Goal: Transaction & Acquisition: Purchase product/service

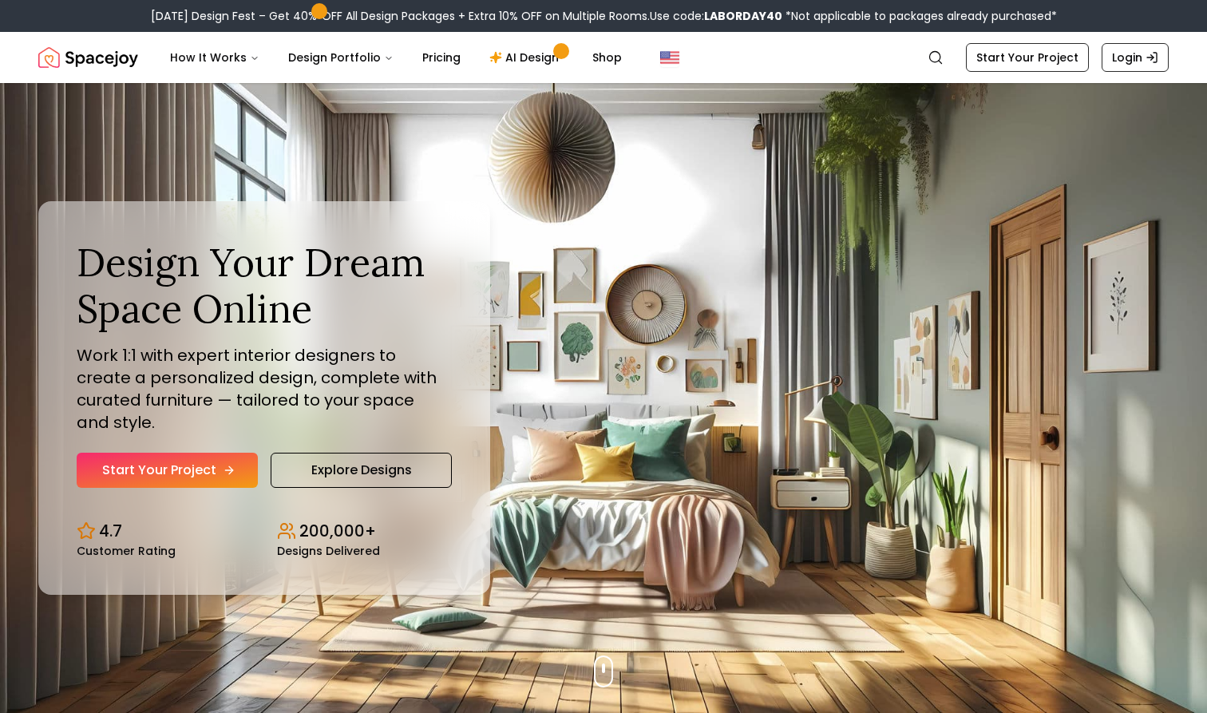
click at [223, 464] on icon "Hero section" at bounding box center [229, 470] width 13 height 13
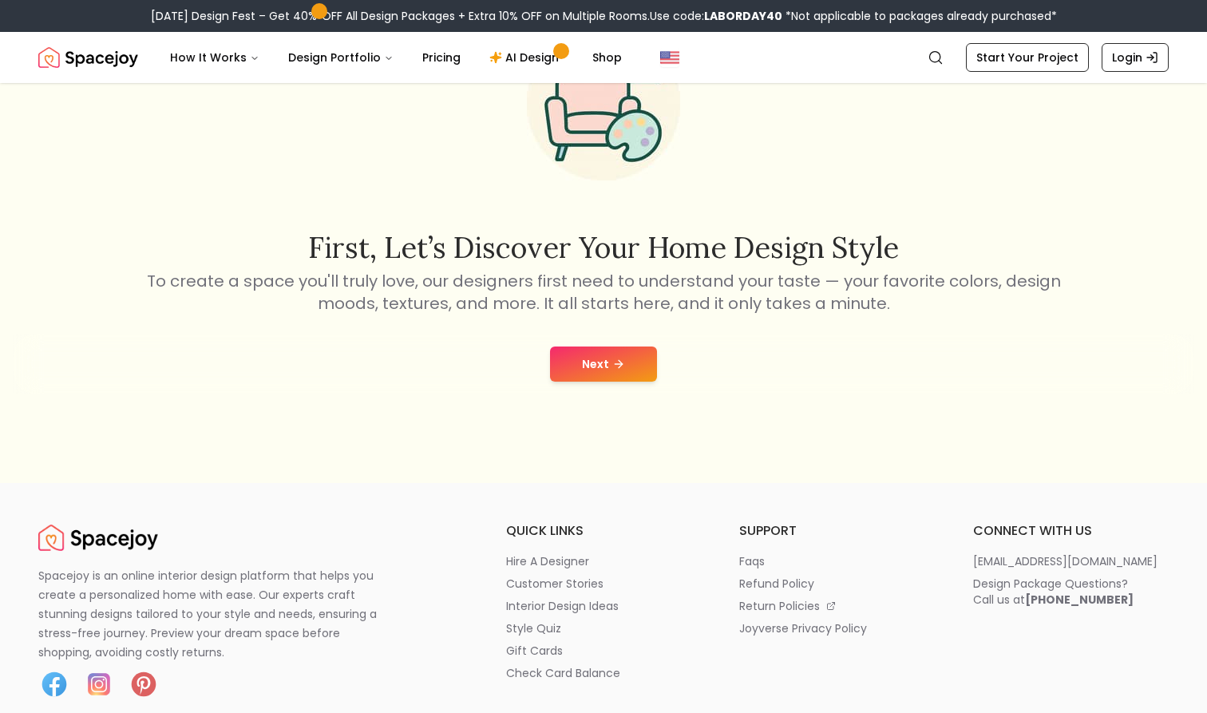
scroll to position [171, 0]
click at [627, 352] on button "Next" at bounding box center [603, 363] width 107 height 35
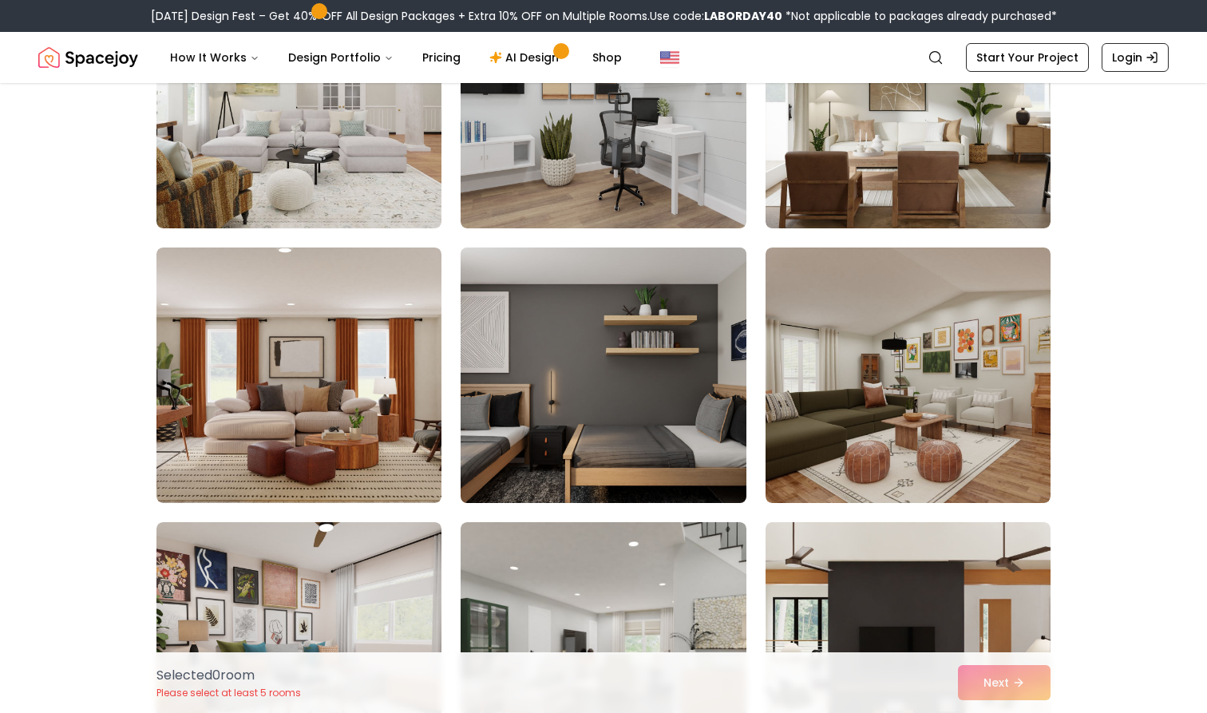
scroll to position [1622, 0]
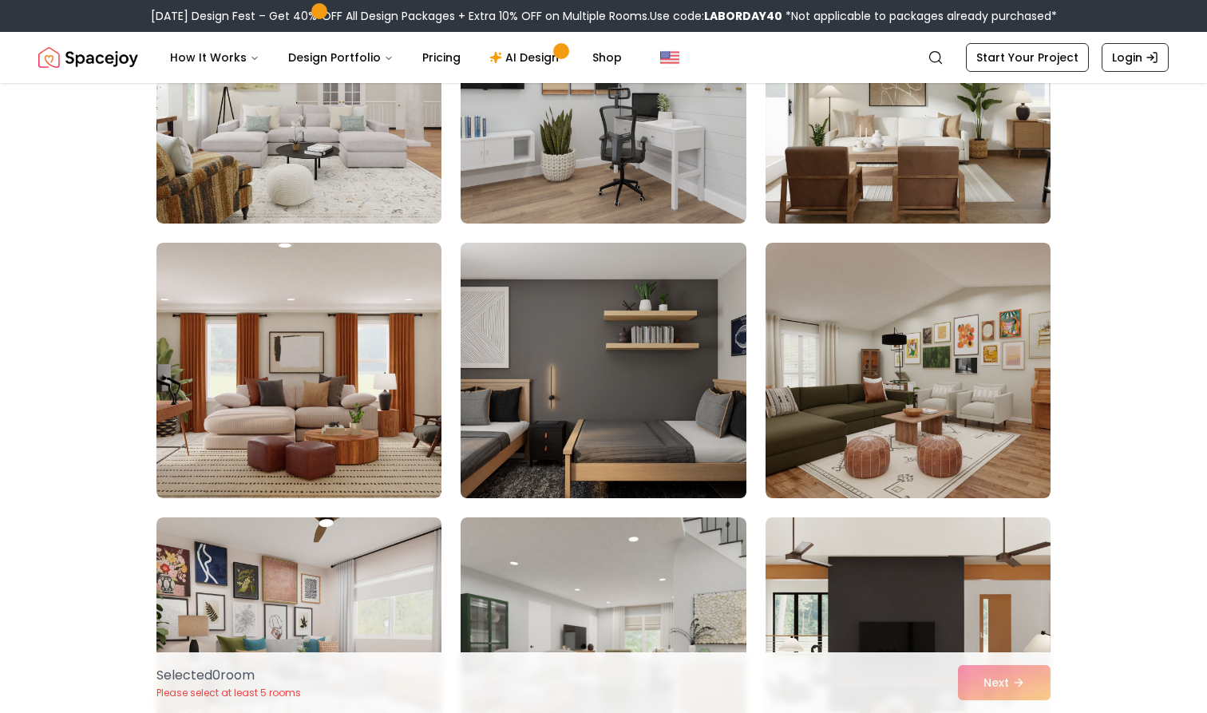
click at [628, 345] on img at bounding box center [602, 370] width 299 height 268
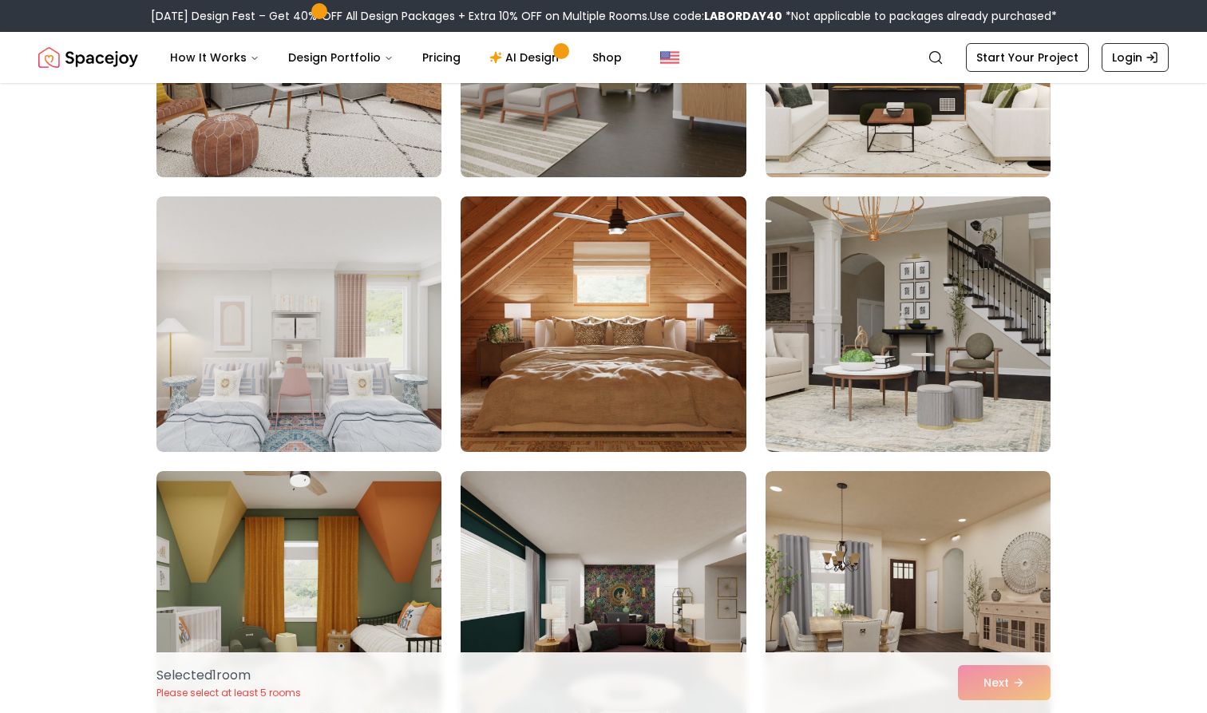
scroll to position [2237, 0]
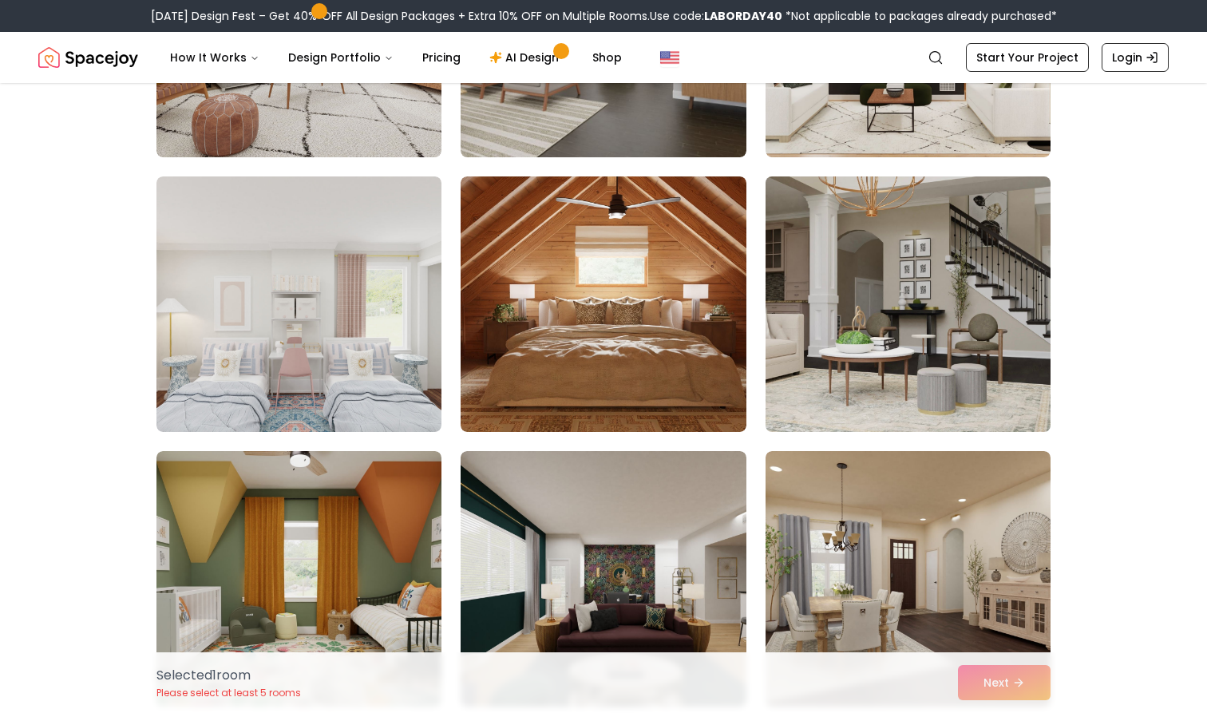
click at [928, 310] on img at bounding box center [907, 304] width 299 height 268
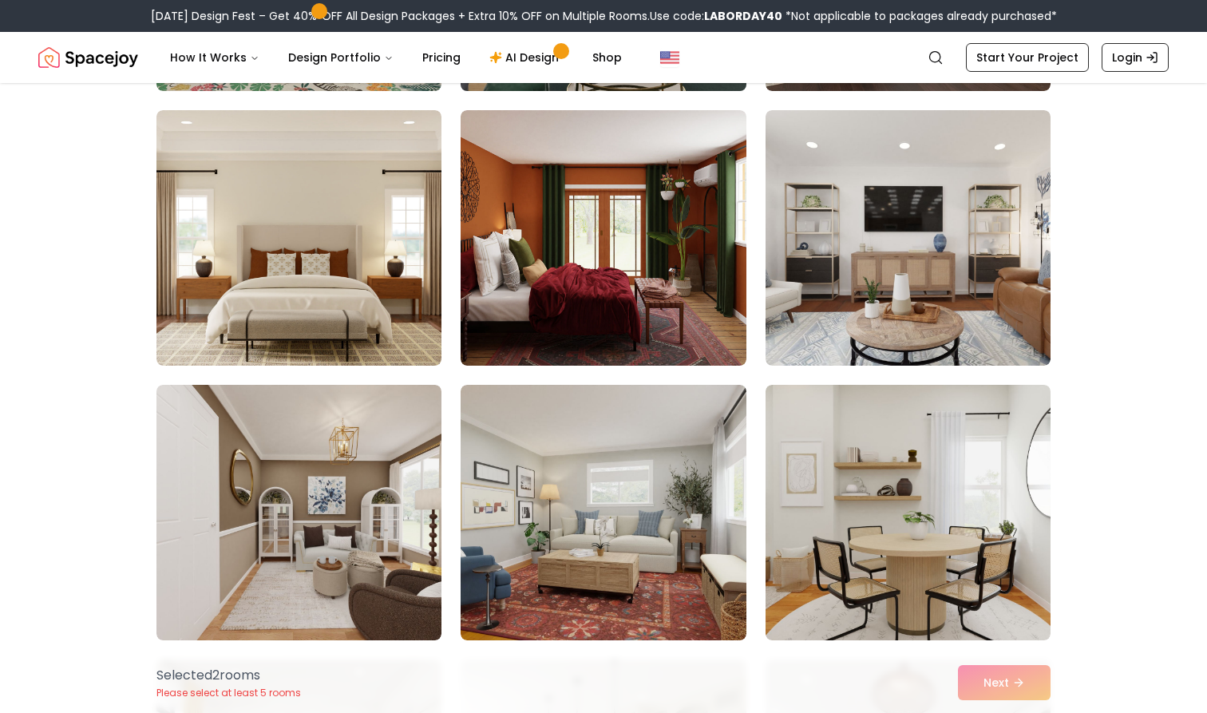
scroll to position [2853, 0]
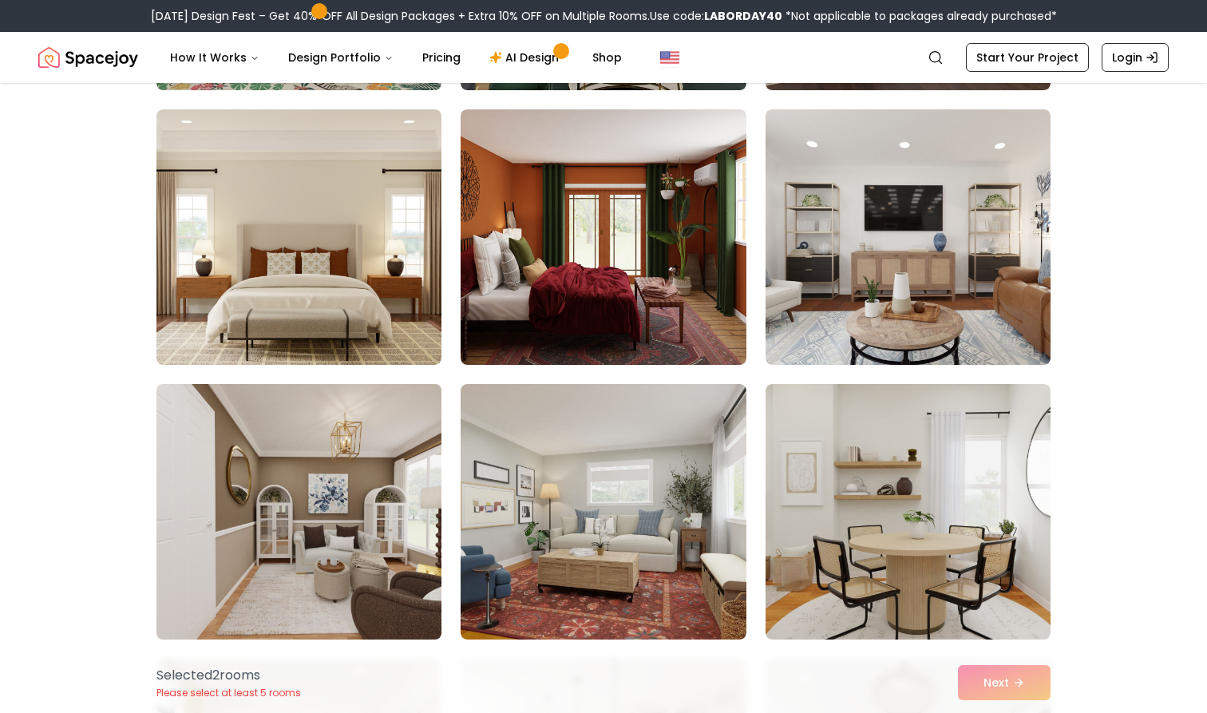
click at [320, 565] on img at bounding box center [298, 511] width 299 height 268
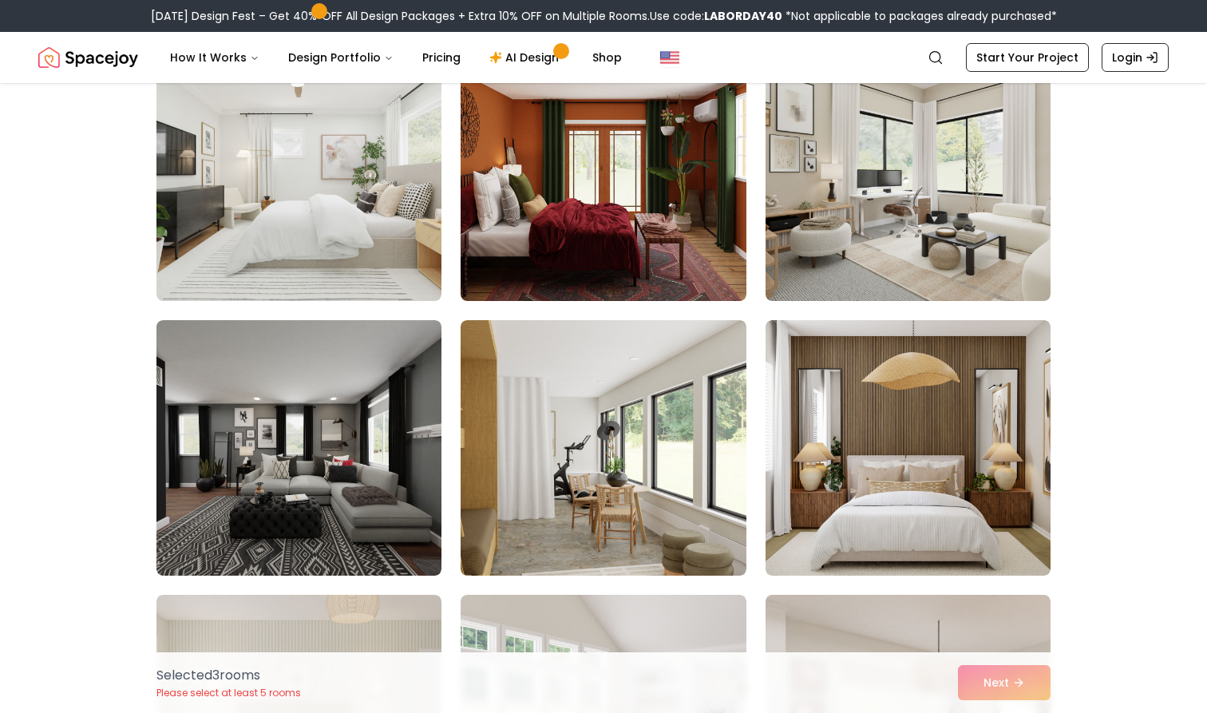
scroll to position [4570, 0]
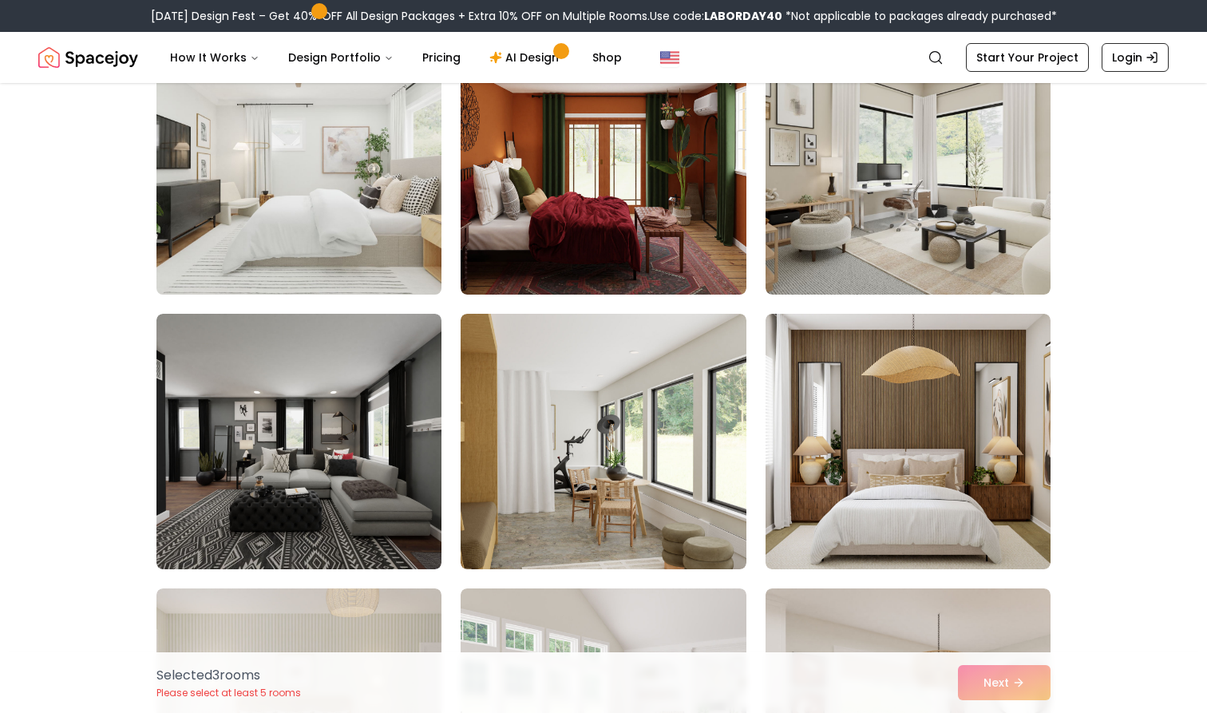
click at [343, 149] on img at bounding box center [298, 167] width 299 height 268
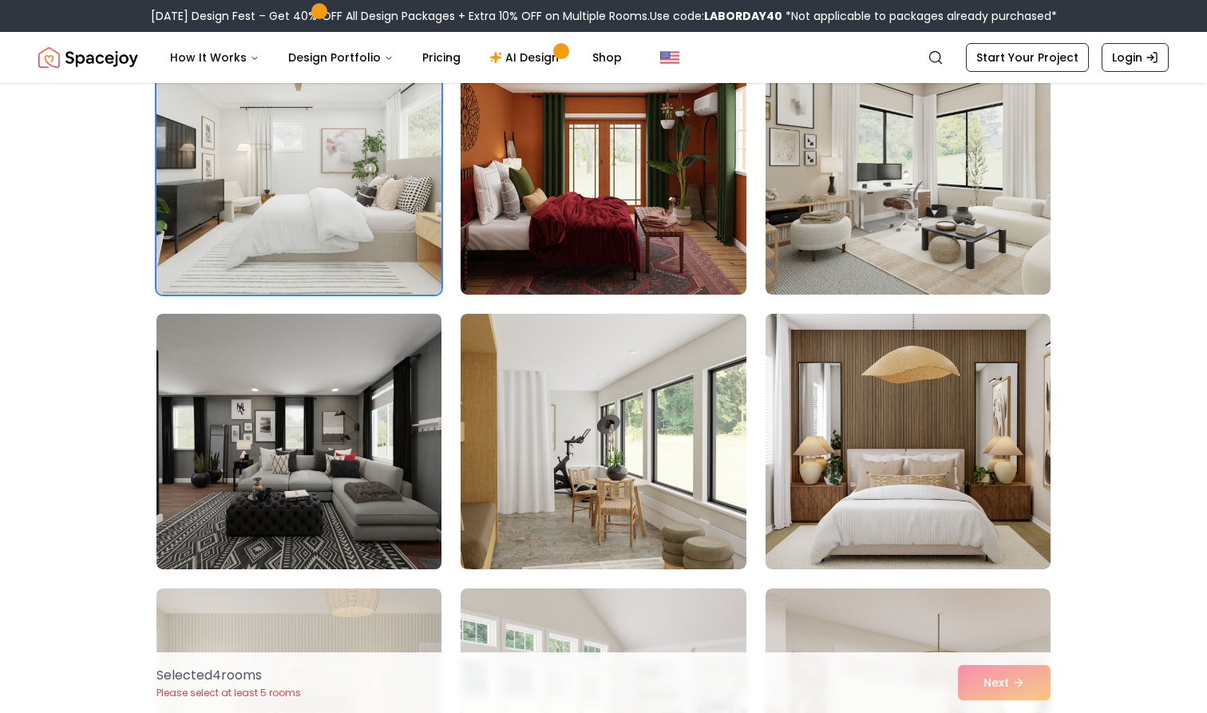
click at [373, 530] on img at bounding box center [298, 441] width 299 height 268
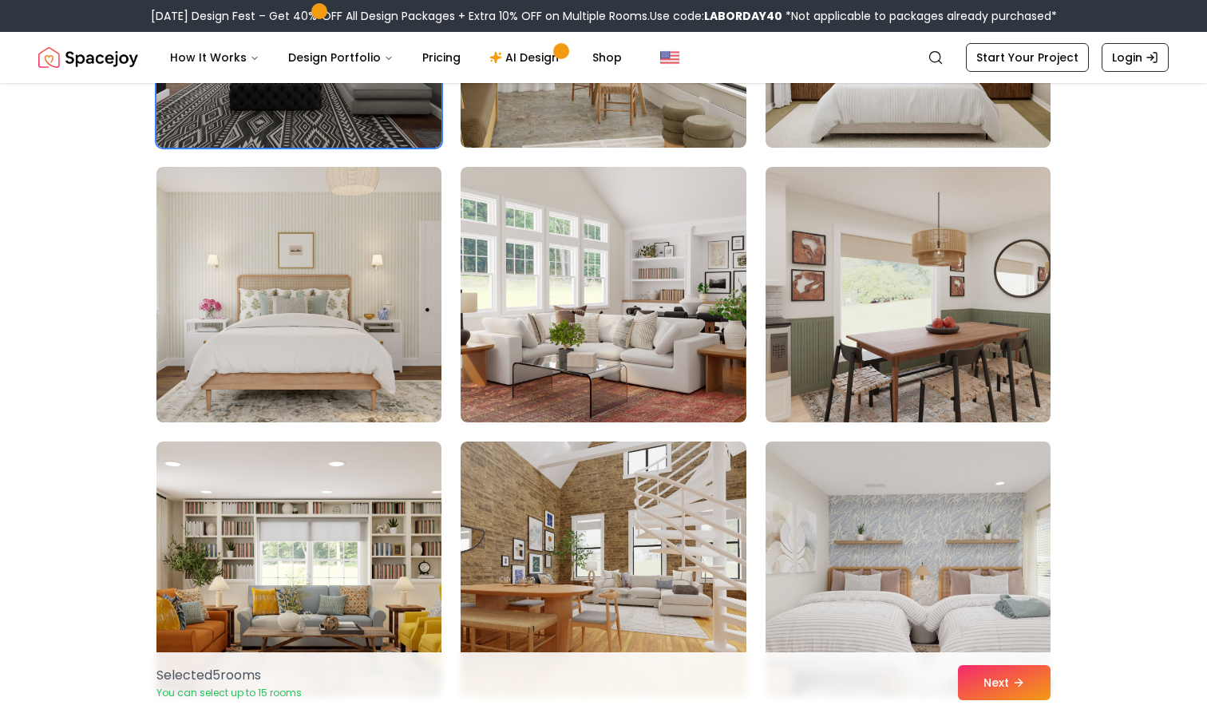
scroll to position [4995, 0]
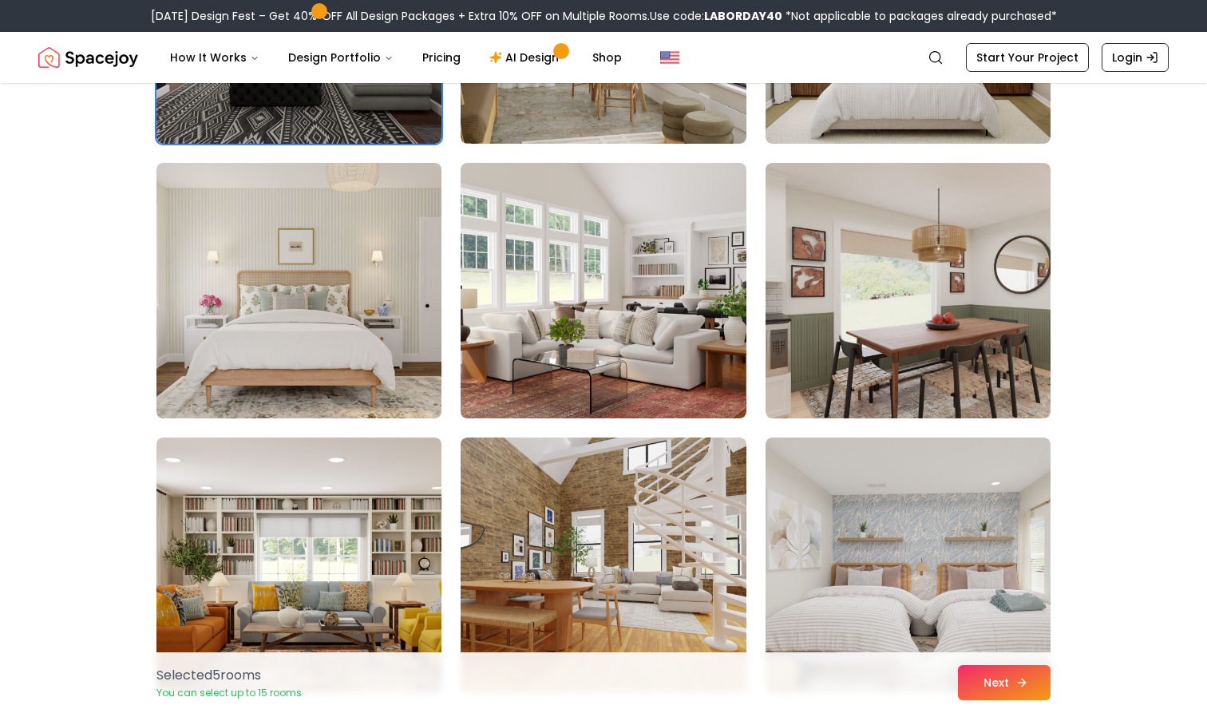
click at [1000, 683] on button "Next" at bounding box center [1004, 682] width 93 height 35
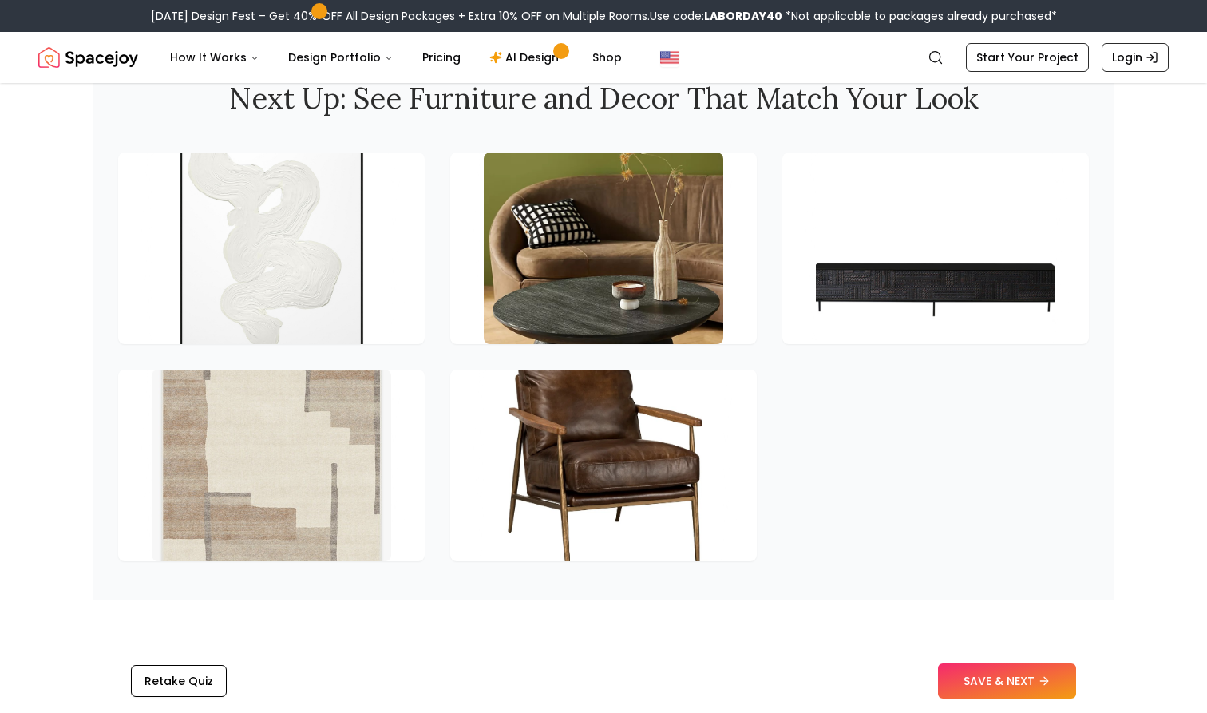
scroll to position [2183, 0]
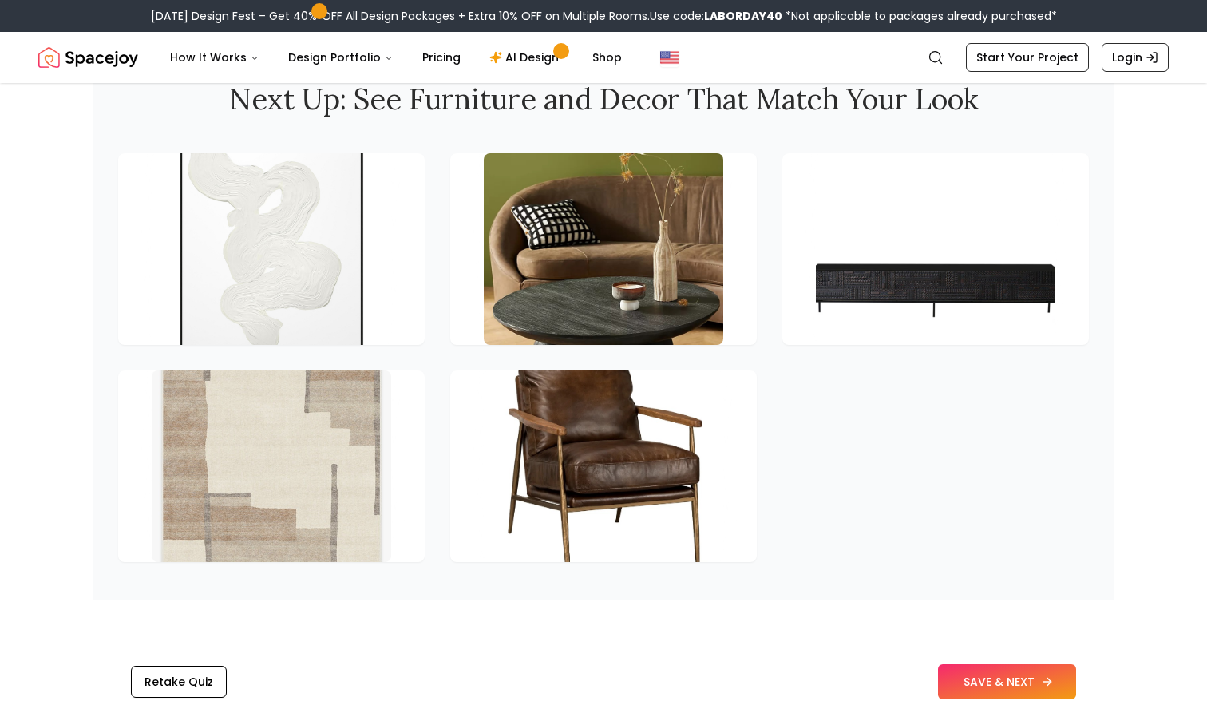
click at [1037, 690] on button "SAVE & NEXT" at bounding box center [1007, 681] width 138 height 35
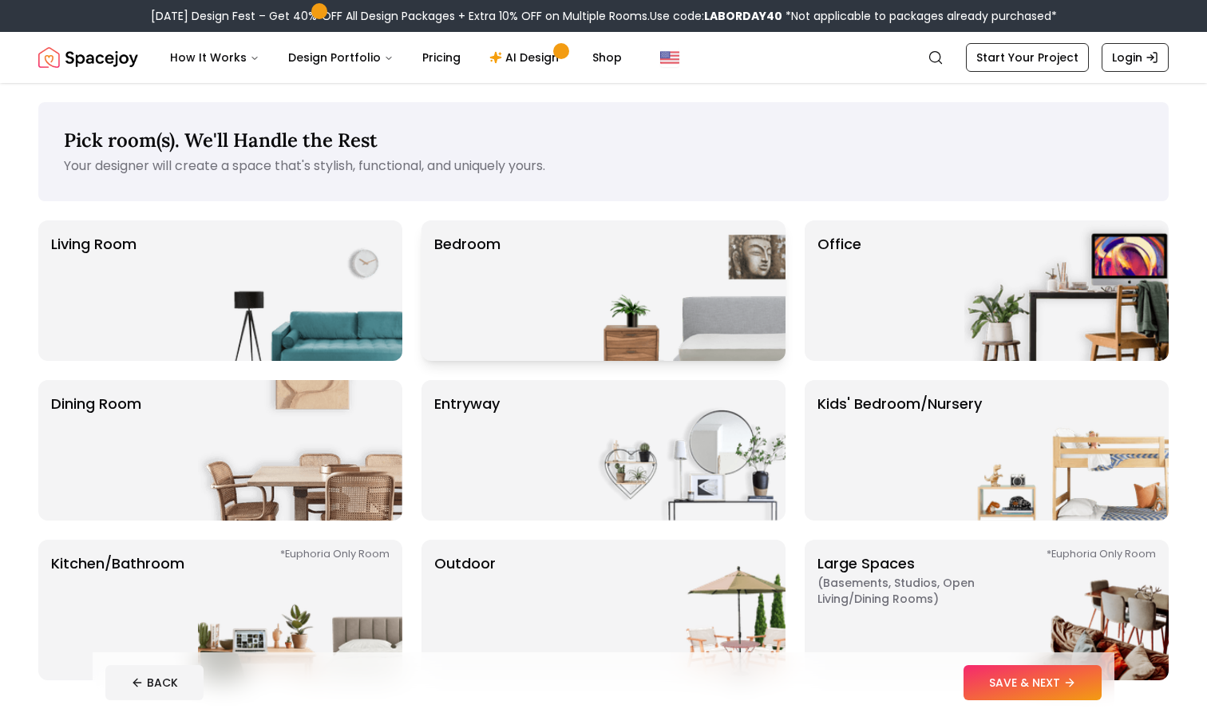
click at [626, 306] on img at bounding box center [683, 290] width 204 height 140
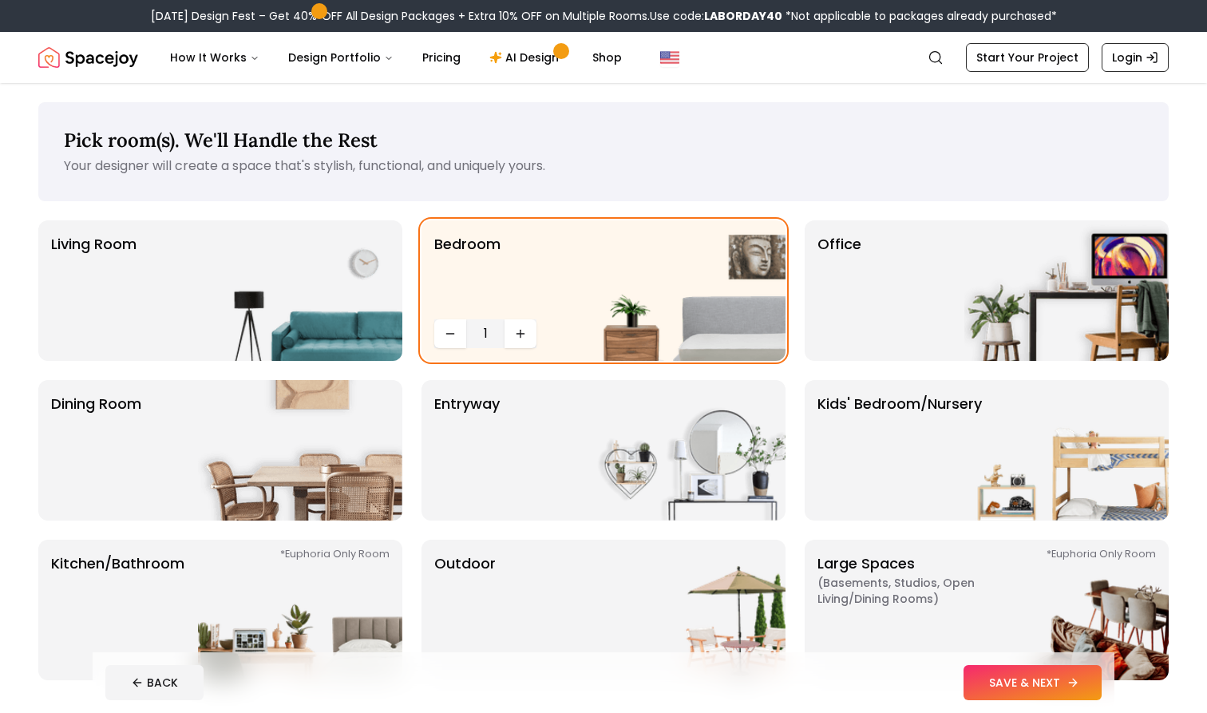
click at [1017, 687] on button "SAVE & NEXT" at bounding box center [1032, 682] width 138 height 35
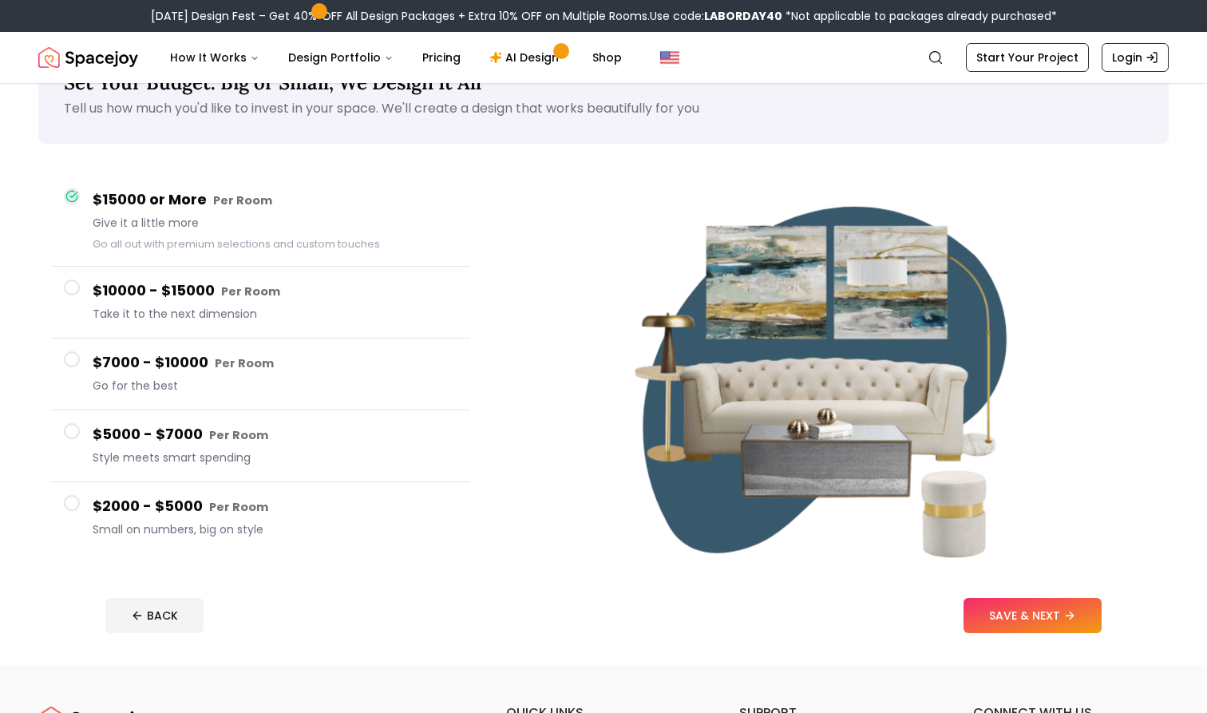
scroll to position [58, 0]
click at [361, 508] on h4 "$2000 - $5000 Per Room" at bounding box center [275, 505] width 365 height 23
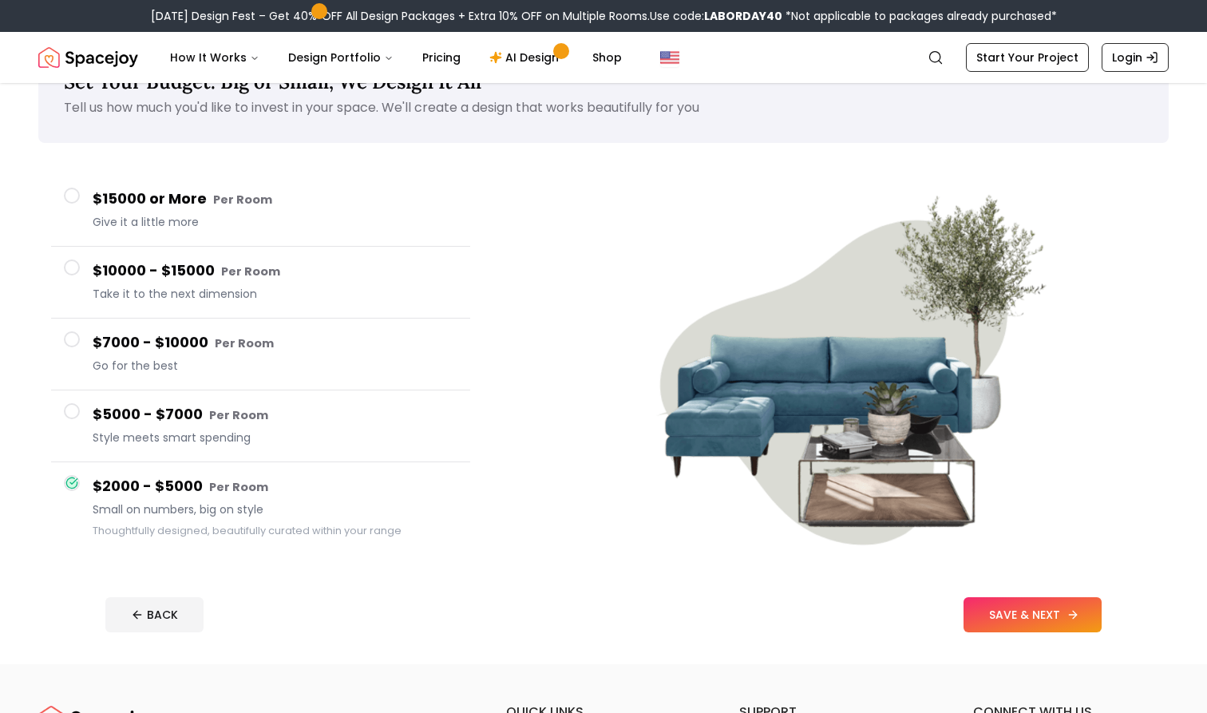
click at [1020, 614] on button "SAVE & NEXT" at bounding box center [1032, 614] width 138 height 35
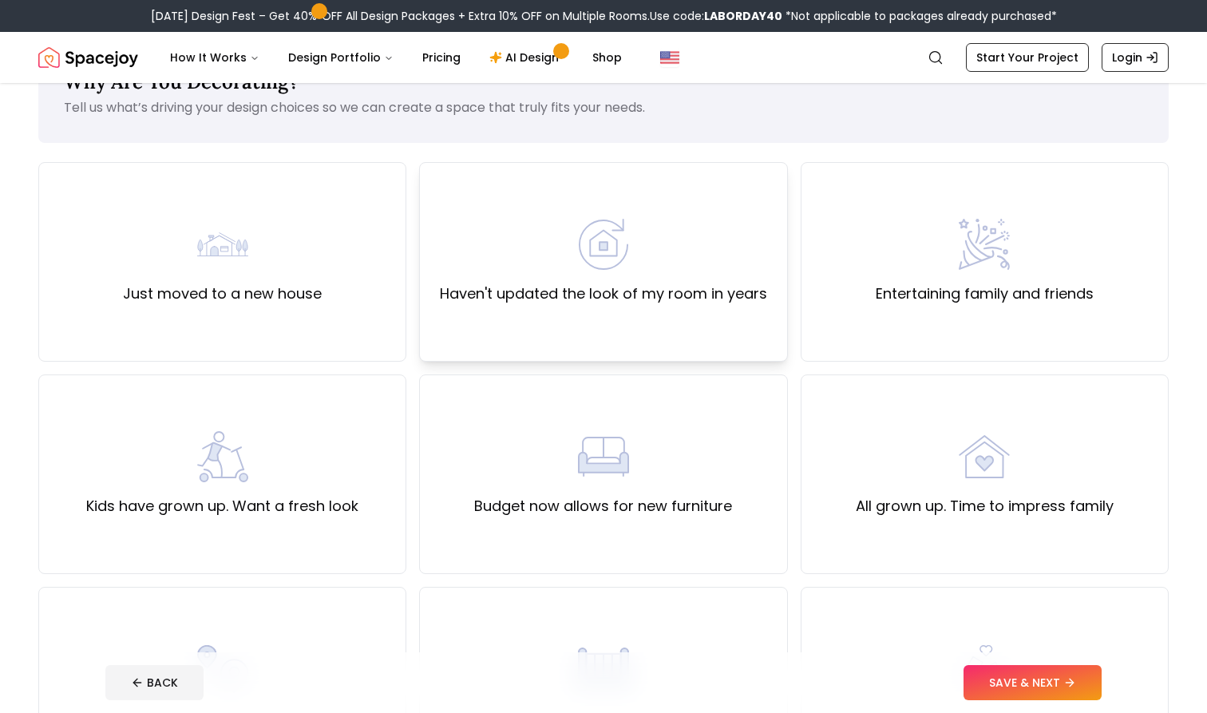
click at [670, 232] on div "Haven't updated the look of my room in years" at bounding box center [603, 262] width 327 height 86
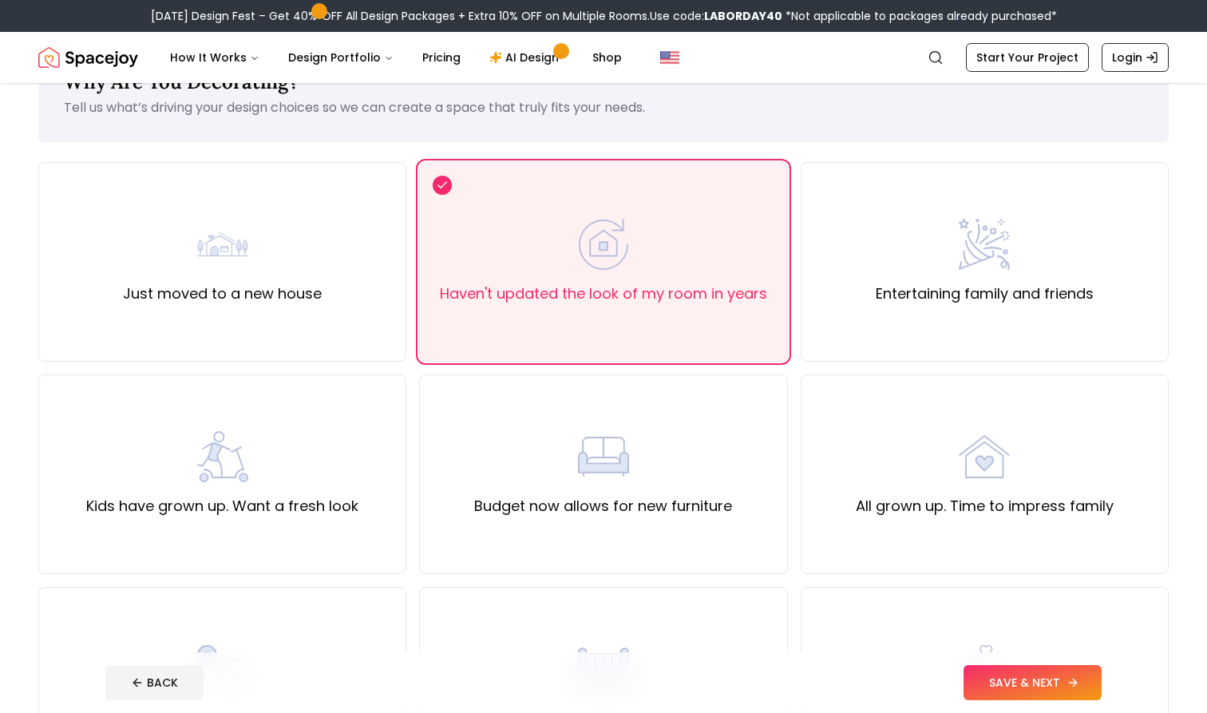
click at [1020, 685] on button "SAVE & NEXT" at bounding box center [1032, 682] width 138 height 35
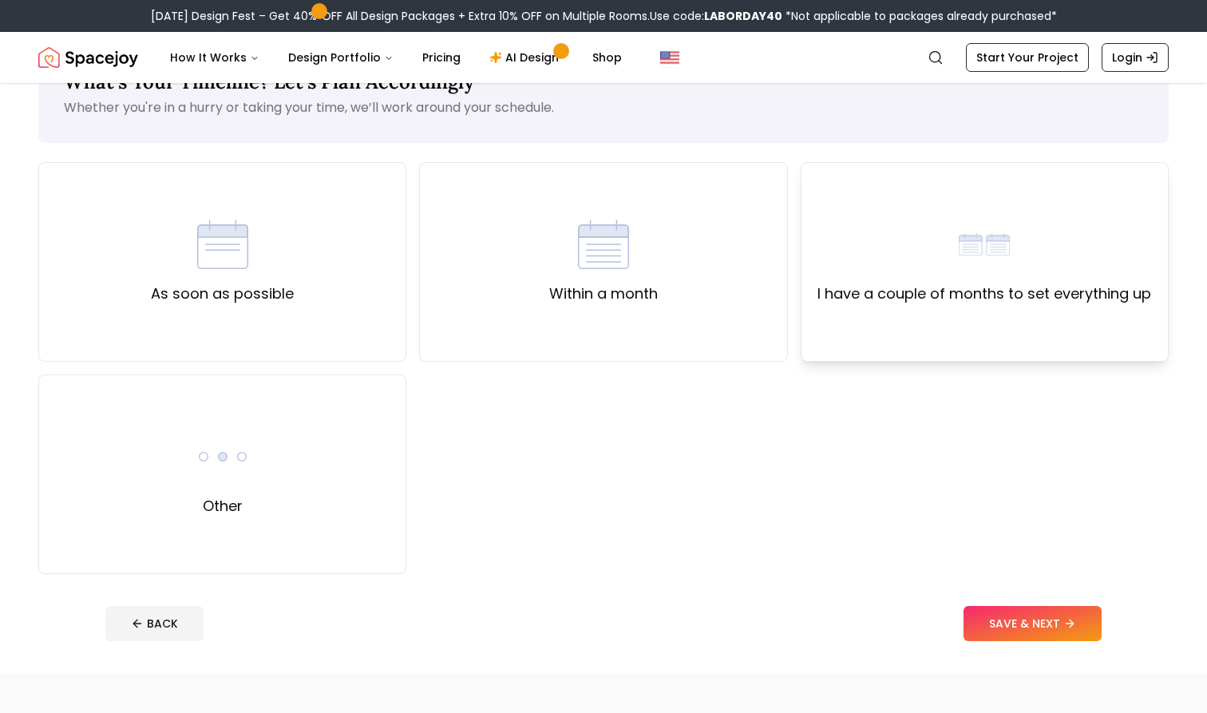
click at [980, 328] on div "I have a couple of months to set everything up" at bounding box center [984, 262] width 368 height 200
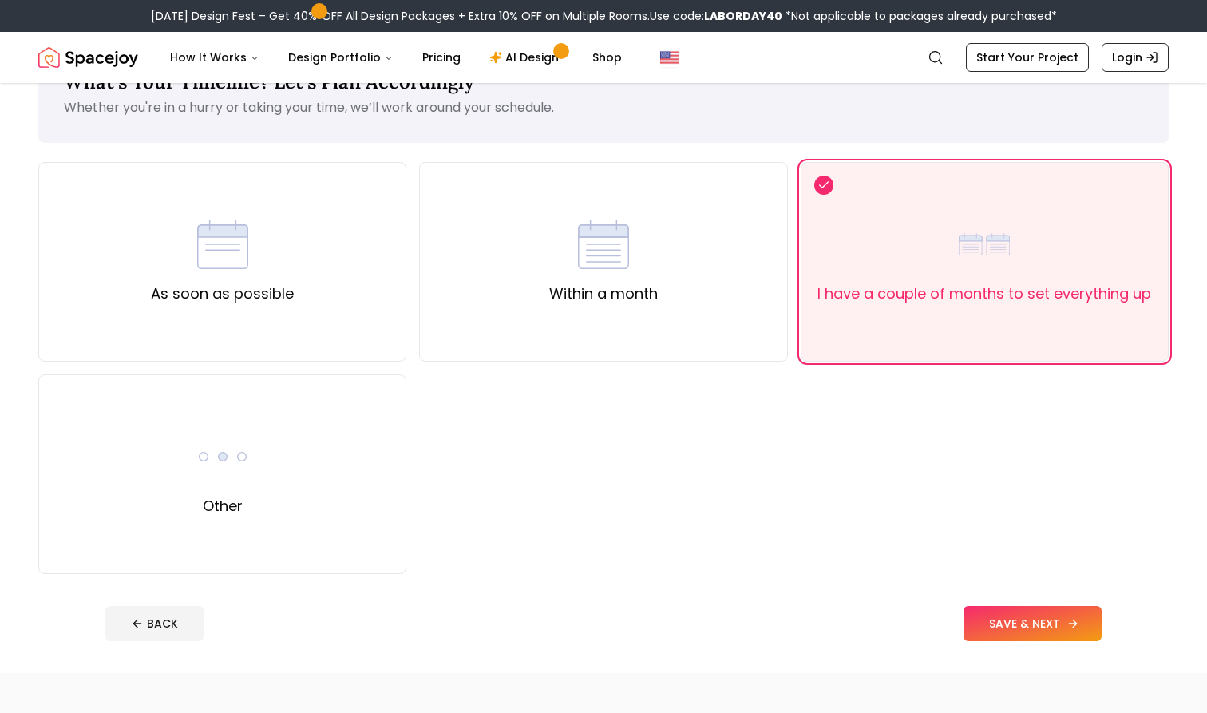
click at [1025, 624] on button "SAVE & NEXT" at bounding box center [1032, 623] width 138 height 35
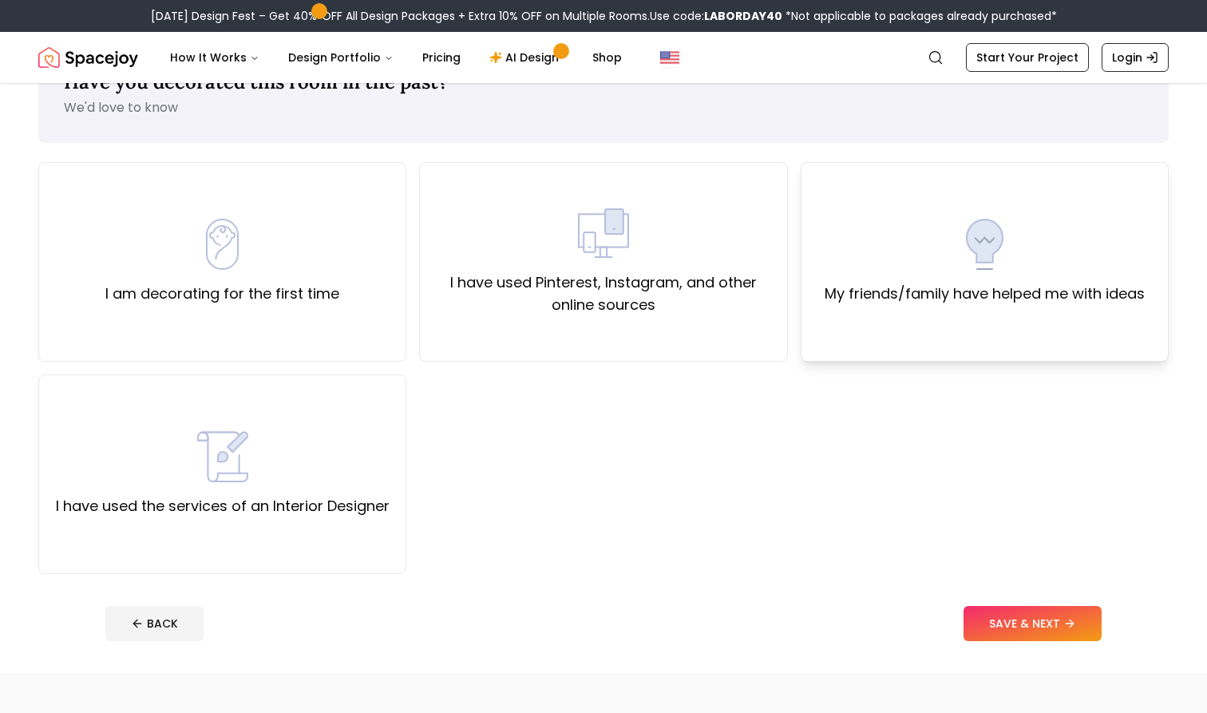
click at [982, 277] on div "My friends/family have helped me with ideas" at bounding box center [984, 262] width 320 height 86
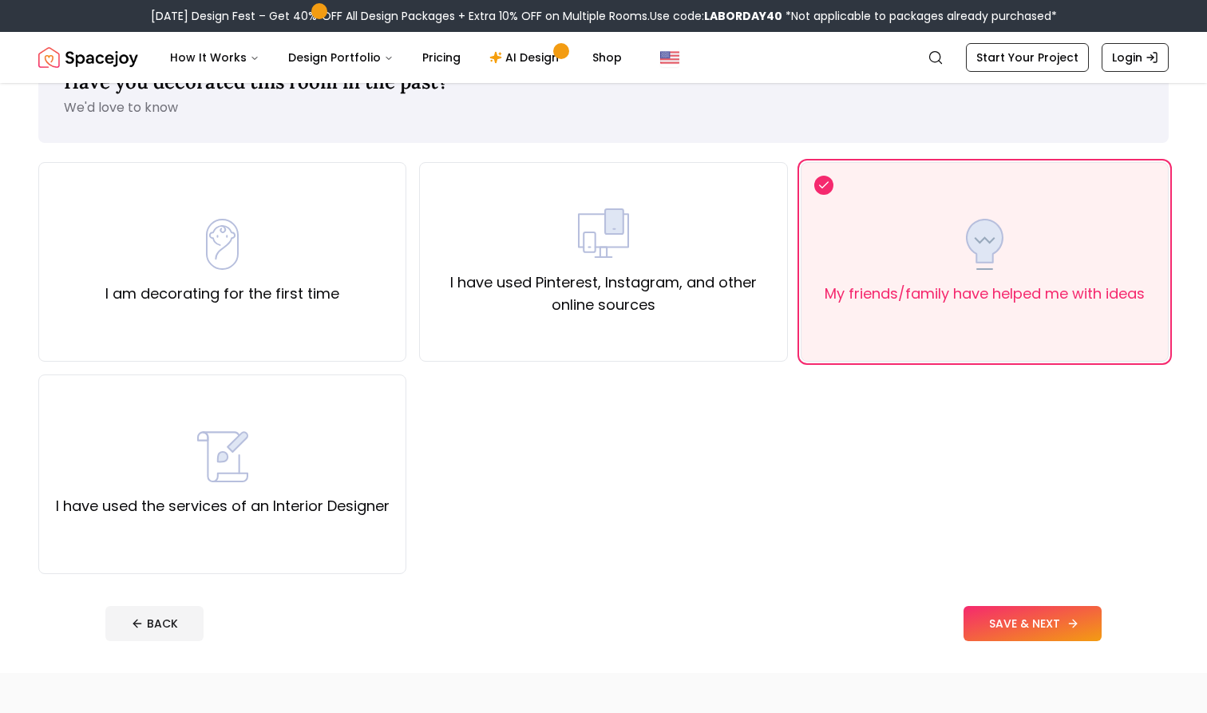
click at [1011, 622] on button "SAVE & NEXT" at bounding box center [1032, 623] width 138 height 35
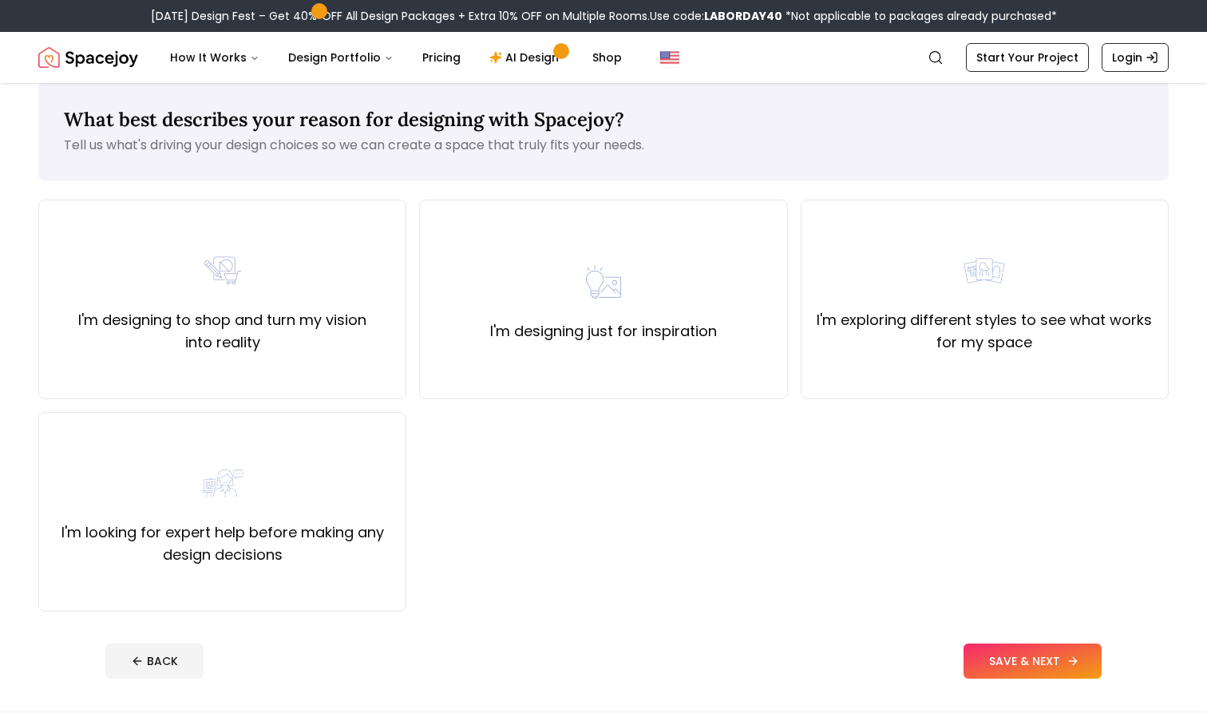
scroll to position [13, 0]
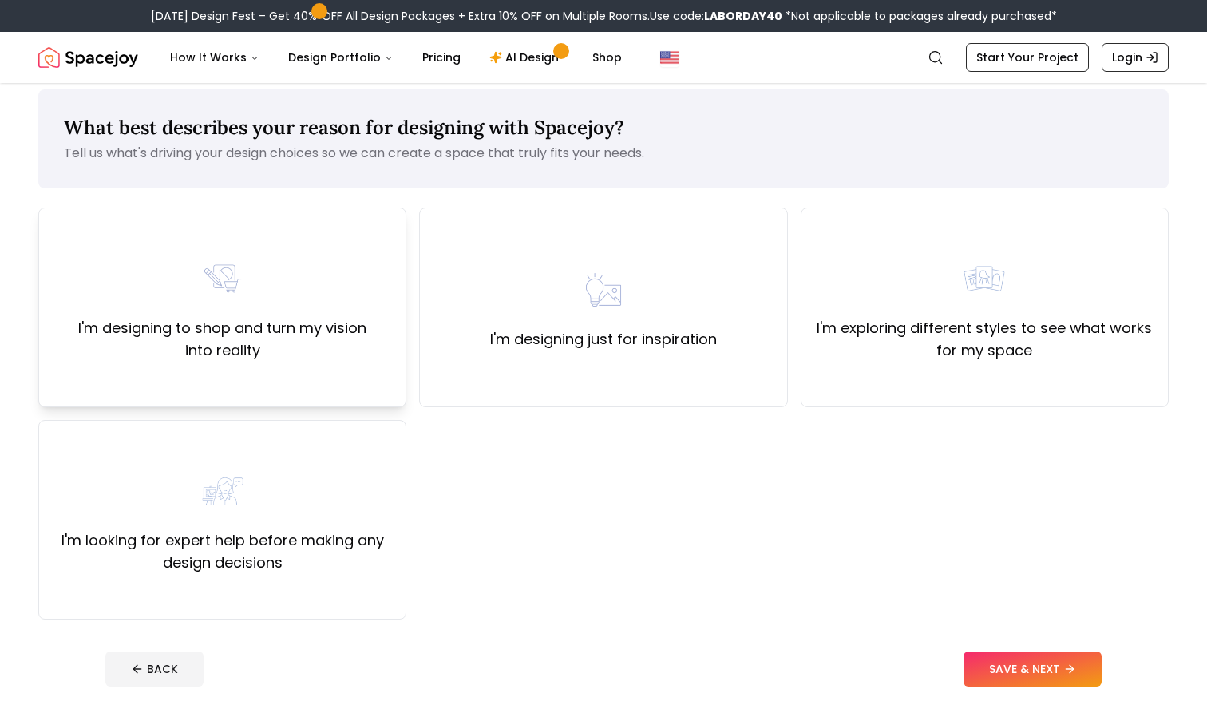
click at [317, 284] on div "I'm designing to shop and turn my vision into reality" at bounding box center [222, 307] width 341 height 109
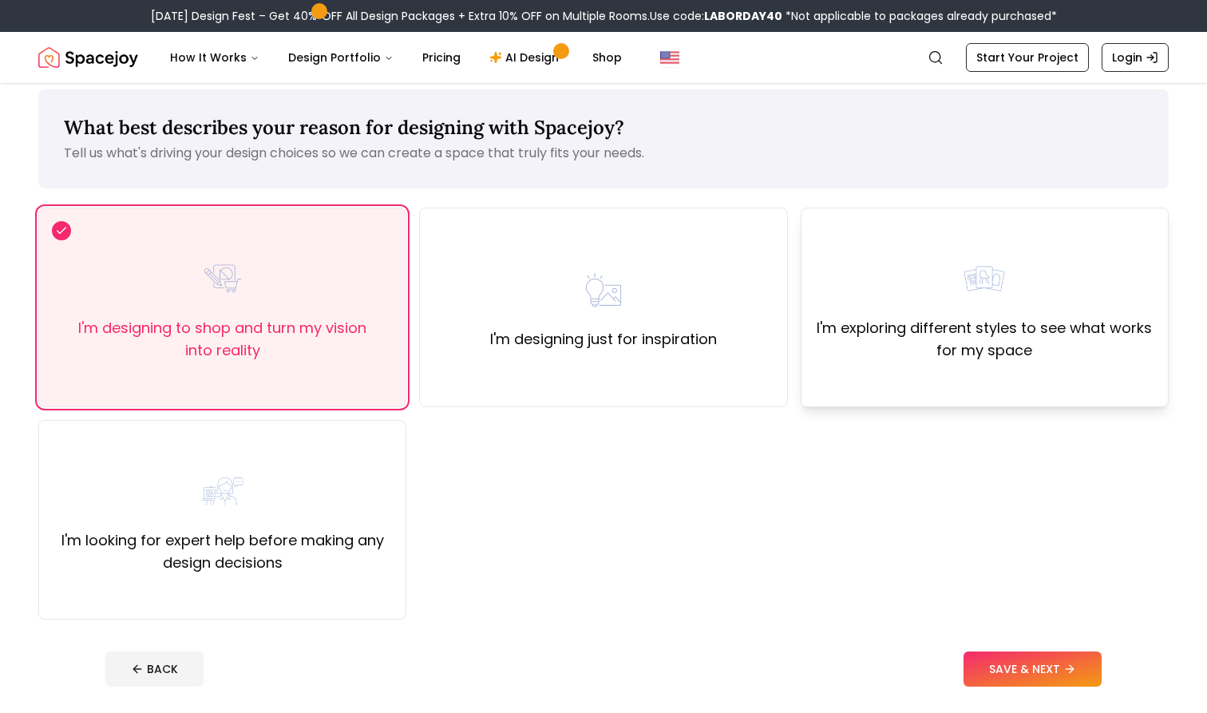
click at [978, 280] on img at bounding box center [983, 278] width 51 height 51
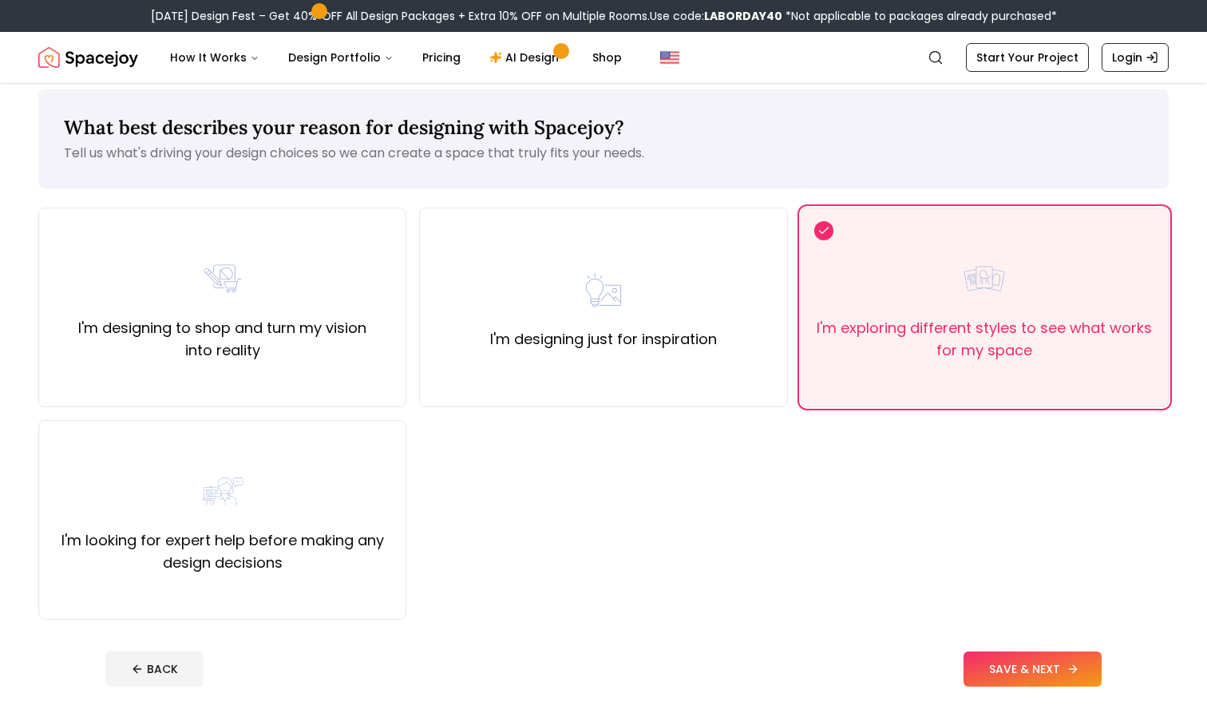
click at [1019, 667] on button "SAVE & NEXT" at bounding box center [1032, 668] width 138 height 35
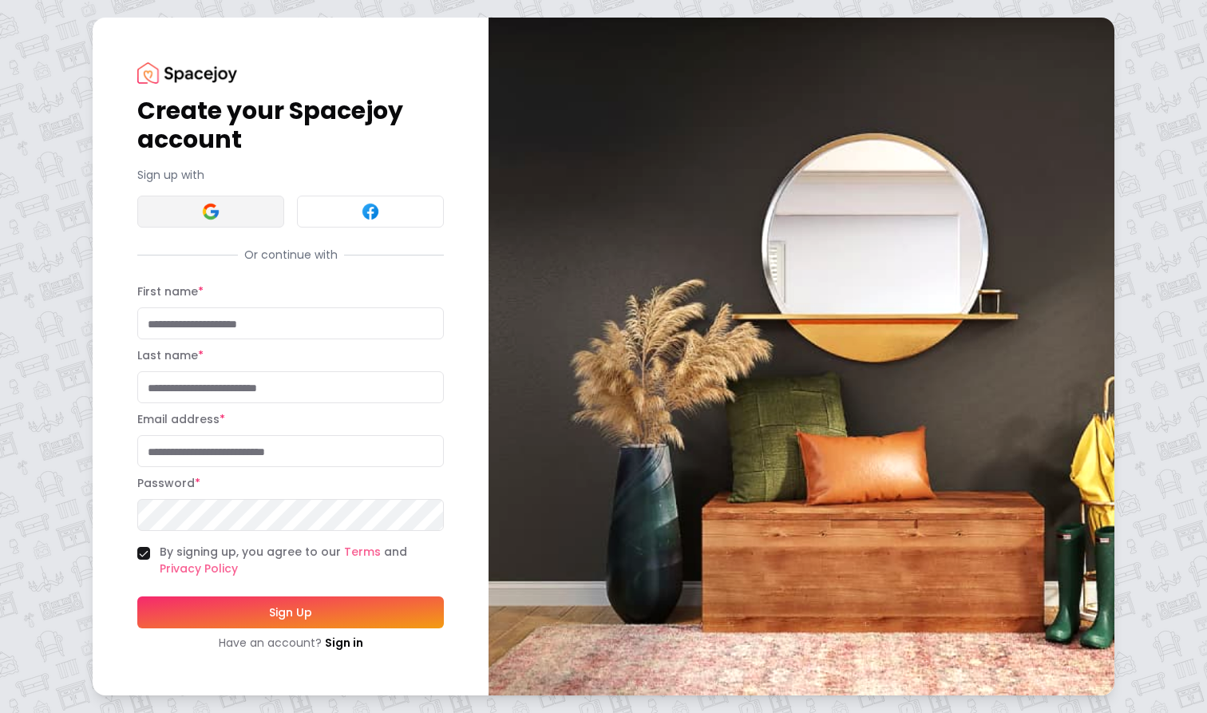
click at [202, 213] on img at bounding box center [210, 211] width 19 height 19
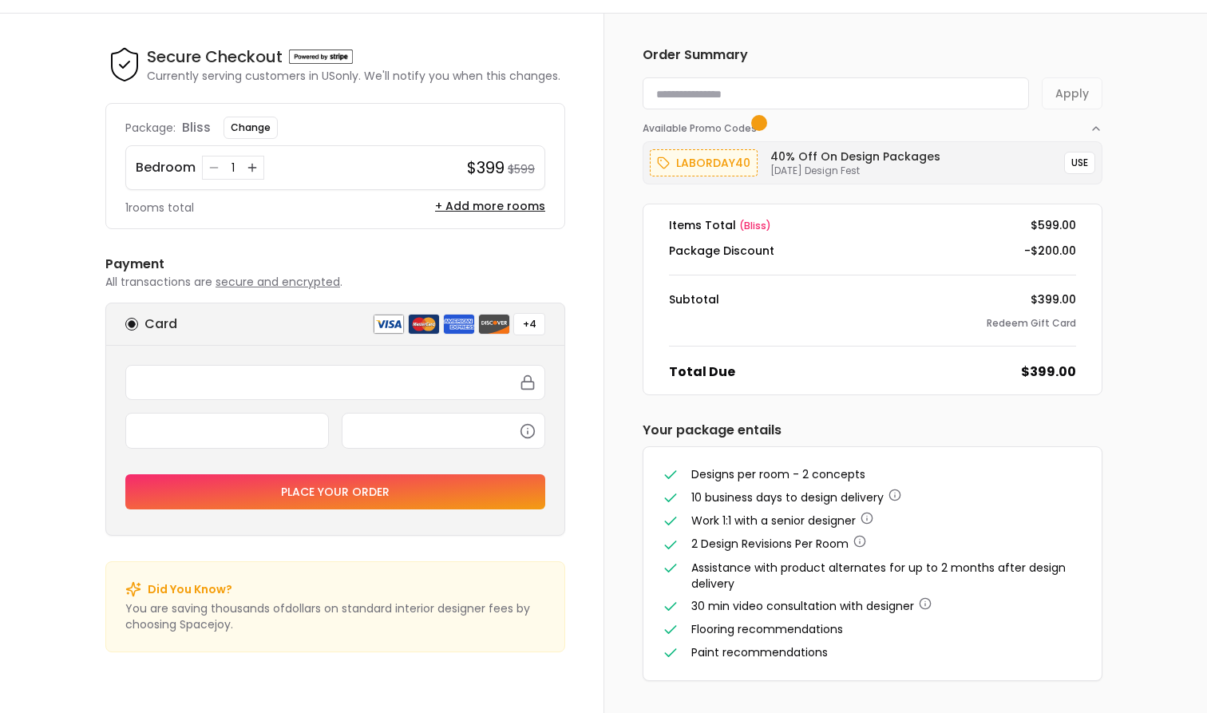
scroll to position [38, 0]
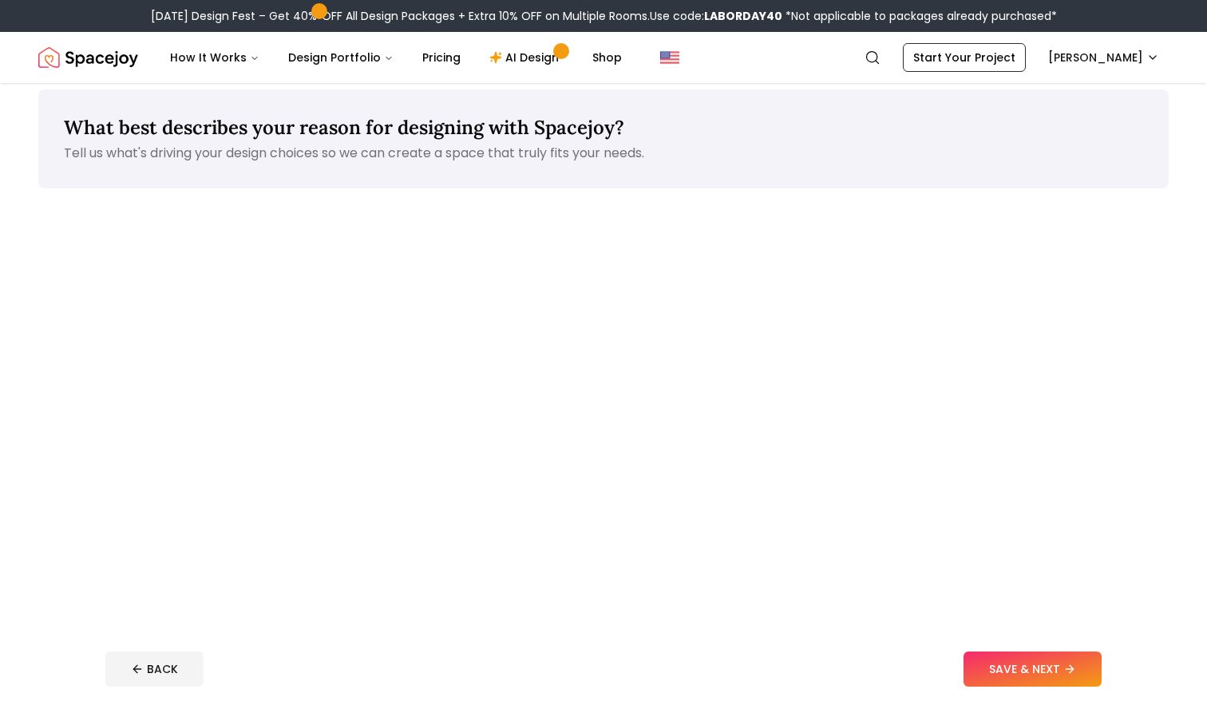
scroll to position [58, 0]
